Goal: Information Seeking & Learning: Learn about a topic

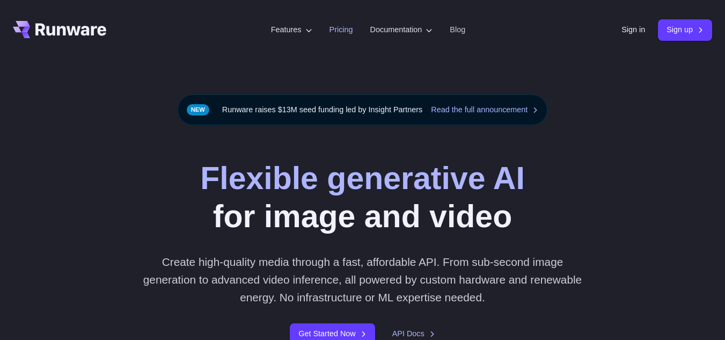
click at [332, 28] on link "Pricing" at bounding box center [341, 30] width 24 height 12
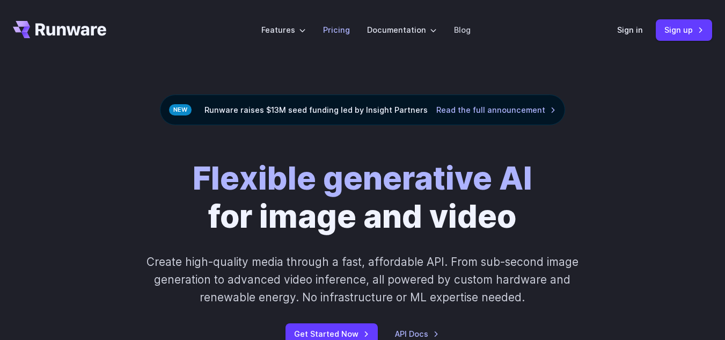
click at [338, 33] on link "Pricing" at bounding box center [336, 30] width 27 height 12
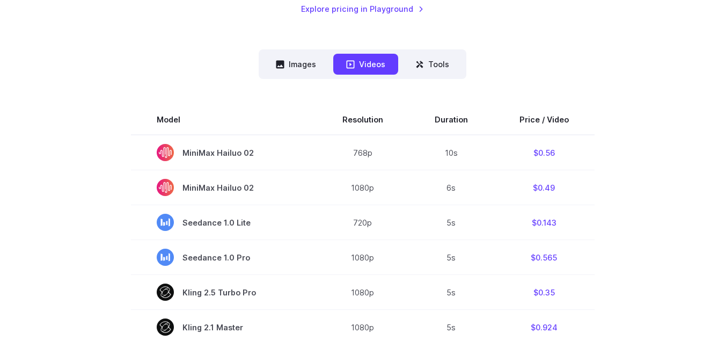
scroll to position [245, 0]
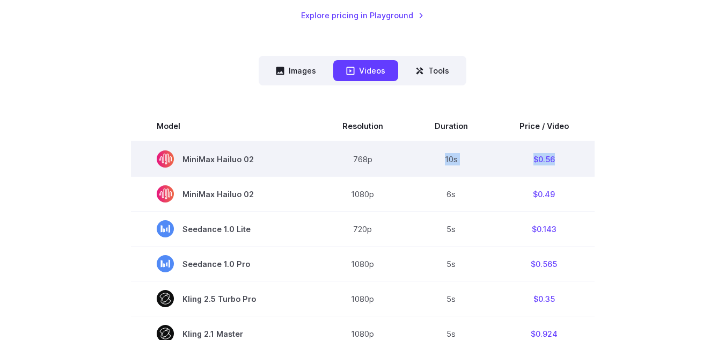
drag, startPoint x: 444, startPoint y: 160, endPoint x: 556, endPoint y: 153, distance: 112.9
click at [556, 153] on tr "MiniMax Hailuo 02 768p 10s $0.56" at bounding box center [362, 158] width 463 height 35
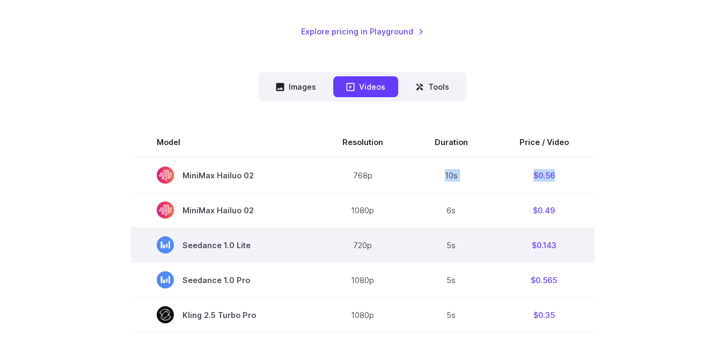
scroll to position [217, 0]
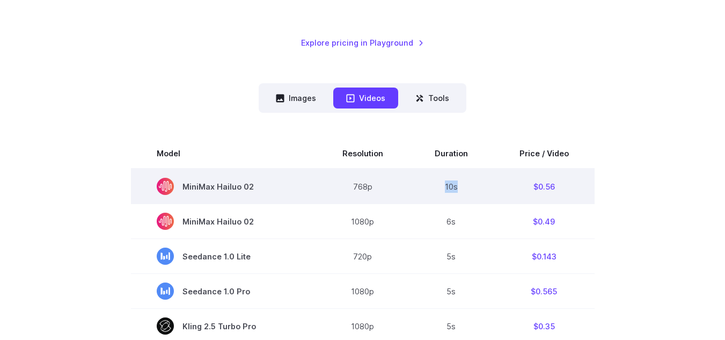
drag, startPoint x: 445, startPoint y: 187, endPoint x: 459, endPoint y: 186, distance: 13.4
click at [459, 186] on td "10s" at bounding box center [451, 185] width 85 height 35
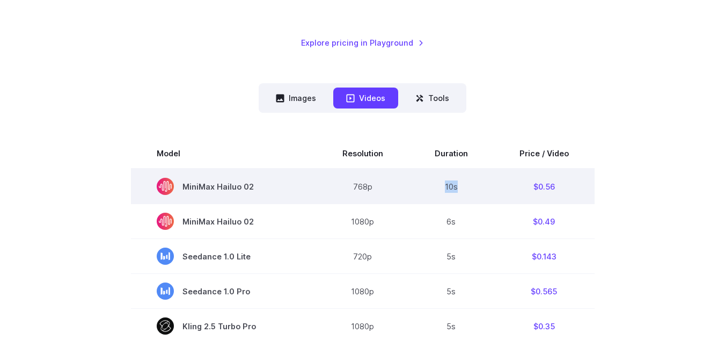
drag, startPoint x: 445, startPoint y: 191, endPoint x: 465, endPoint y: 189, distance: 20.5
click at [465, 189] on td "10s" at bounding box center [451, 185] width 85 height 35
click at [512, 186] on td "$0.56" at bounding box center [544, 185] width 101 height 35
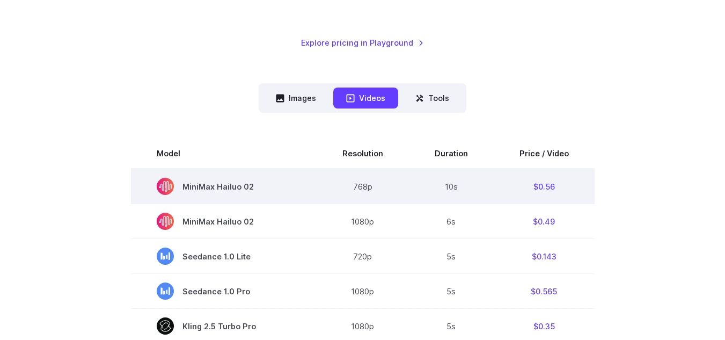
click at [480, 179] on td "10s" at bounding box center [451, 185] width 85 height 35
